Goal: Task Accomplishment & Management: Manage account settings

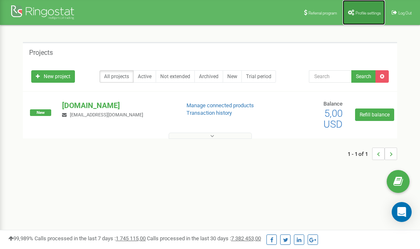
click at [366, 19] on link "Profile settings" at bounding box center [364, 12] width 42 height 25
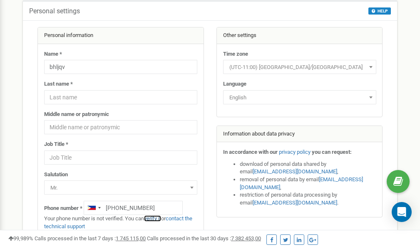
click at [158, 219] on link "verify it" at bounding box center [152, 219] width 17 height 6
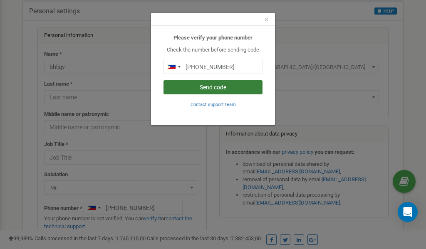
click at [222, 87] on button "Send code" at bounding box center [213, 87] width 99 height 14
